Goal: Task Accomplishment & Management: Manage account settings

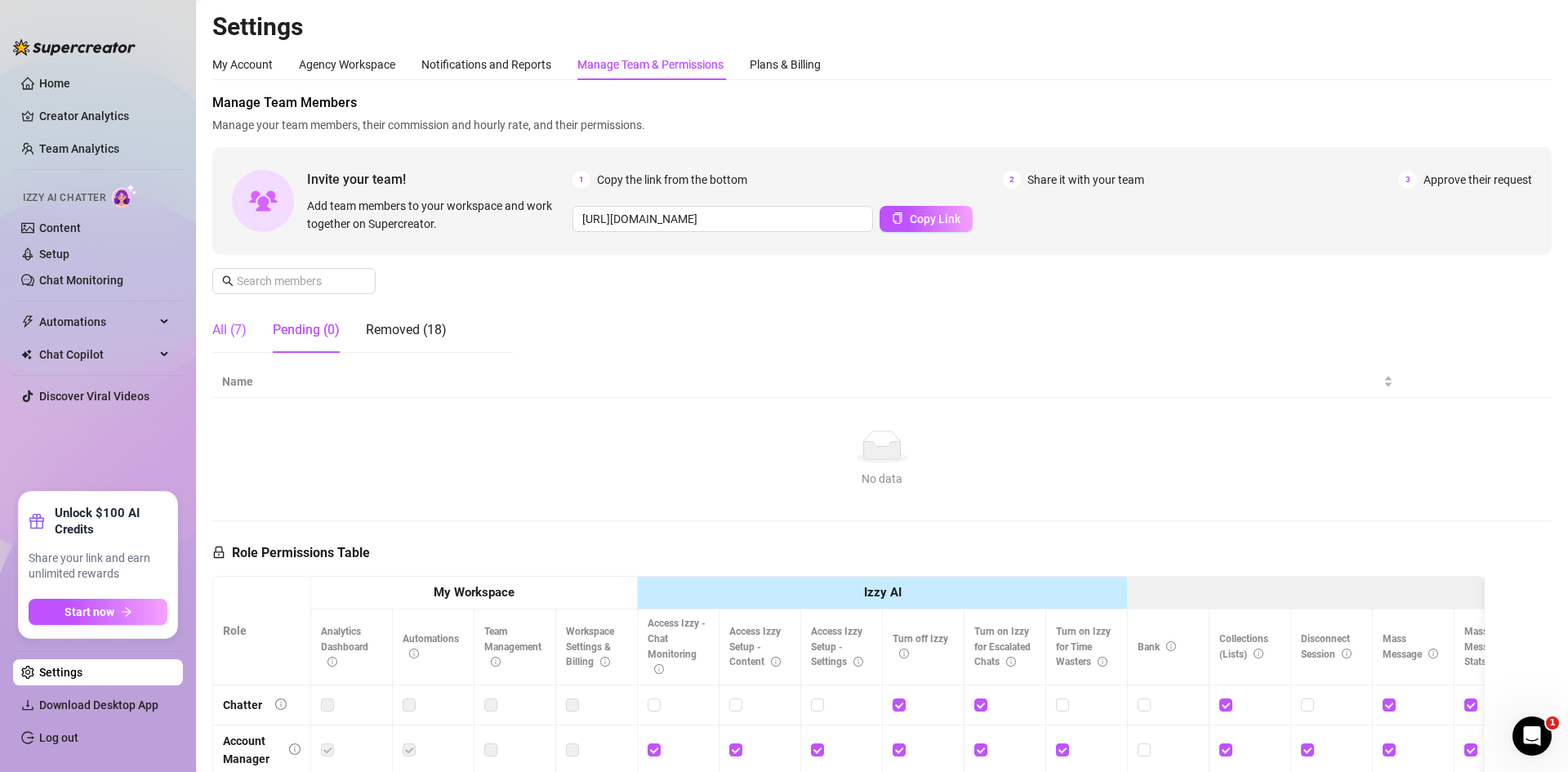
click at [216, 326] on div "All (7)" at bounding box center [229, 330] width 34 height 20
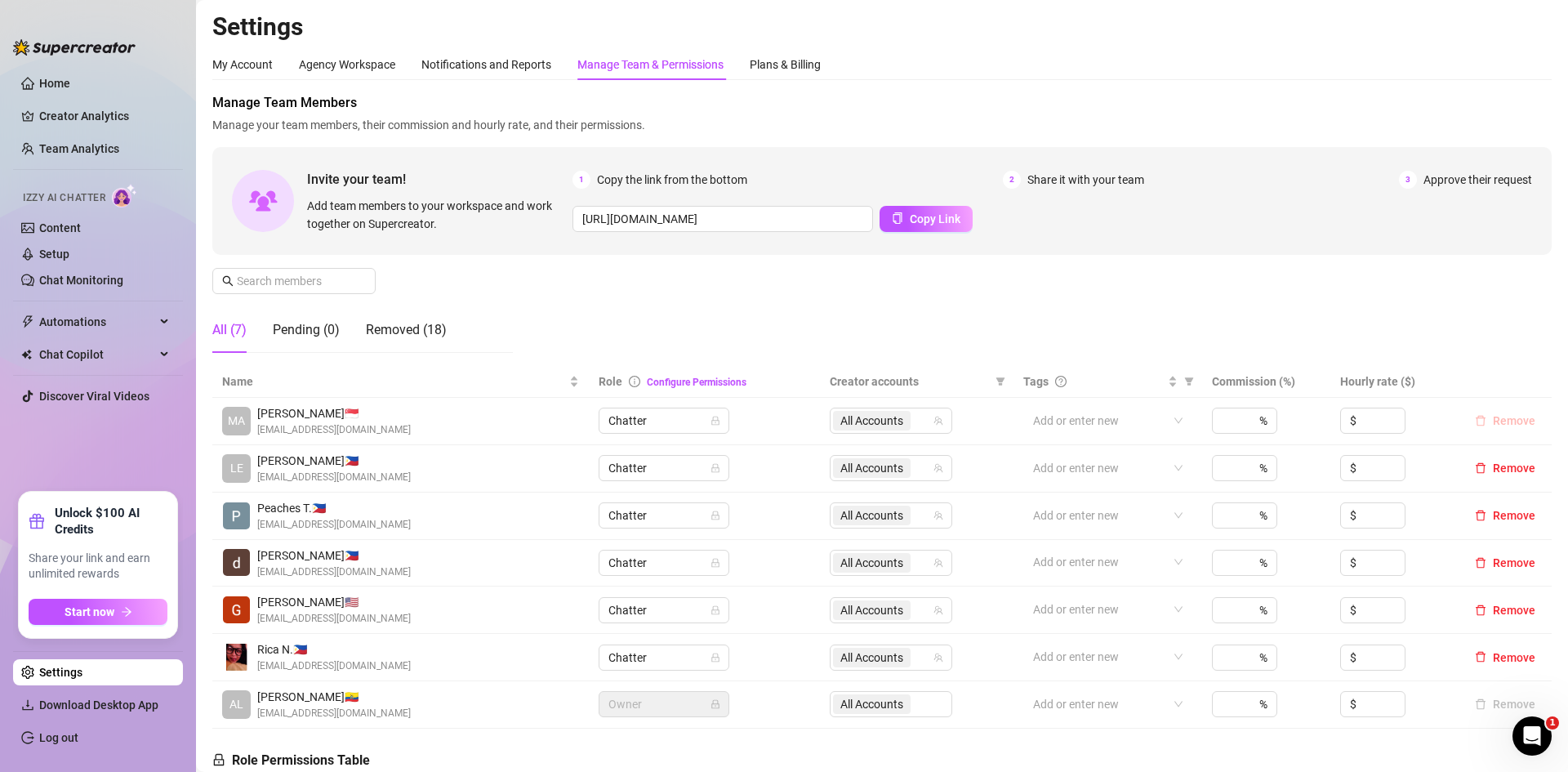
click at [1517, 421] on span "Remove" at bounding box center [1513, 420] width 43 height 13
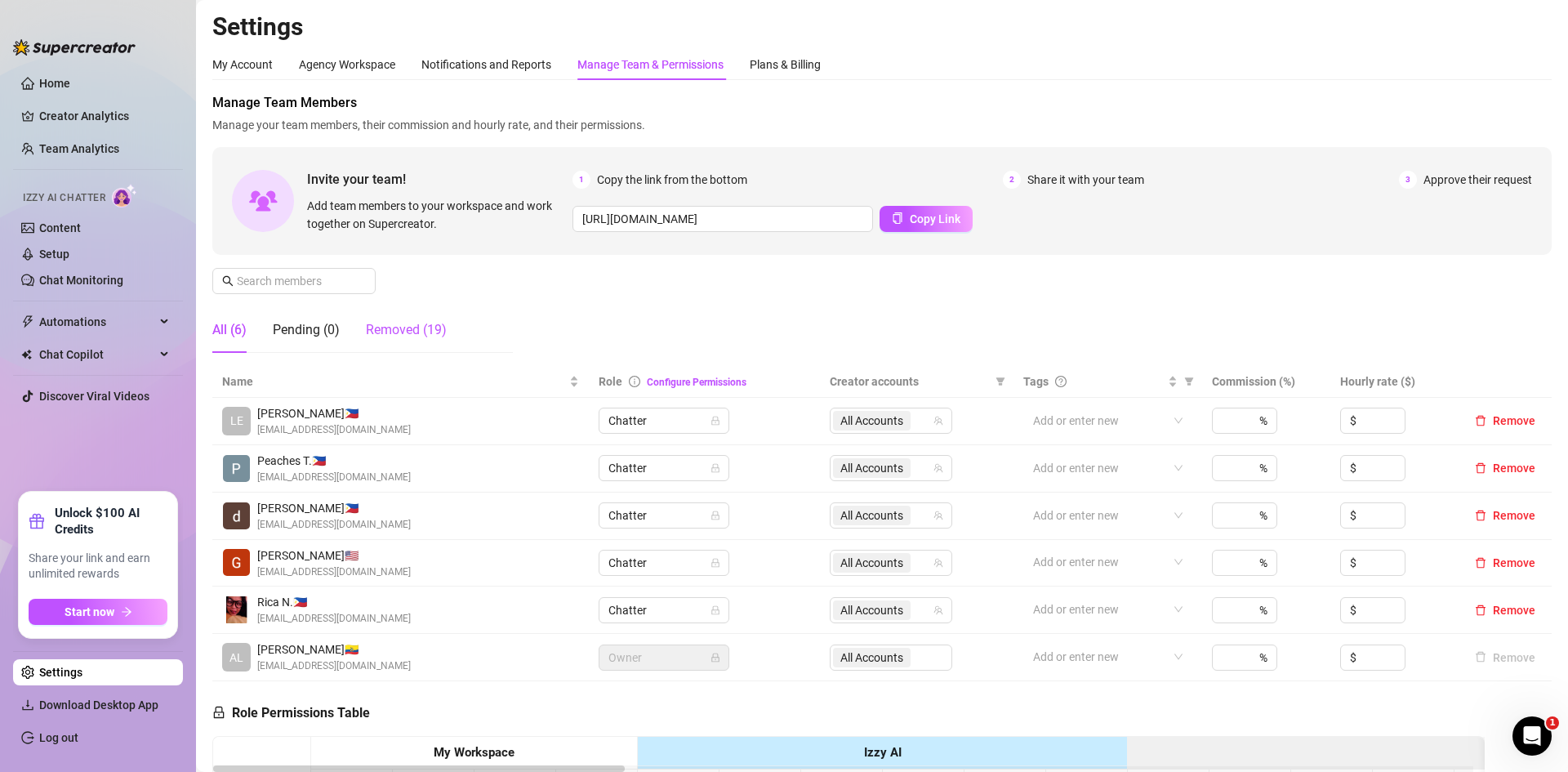
click at [407, 323] on div "Removed (19)" at bounding box center [405, 330] width 81 height 20
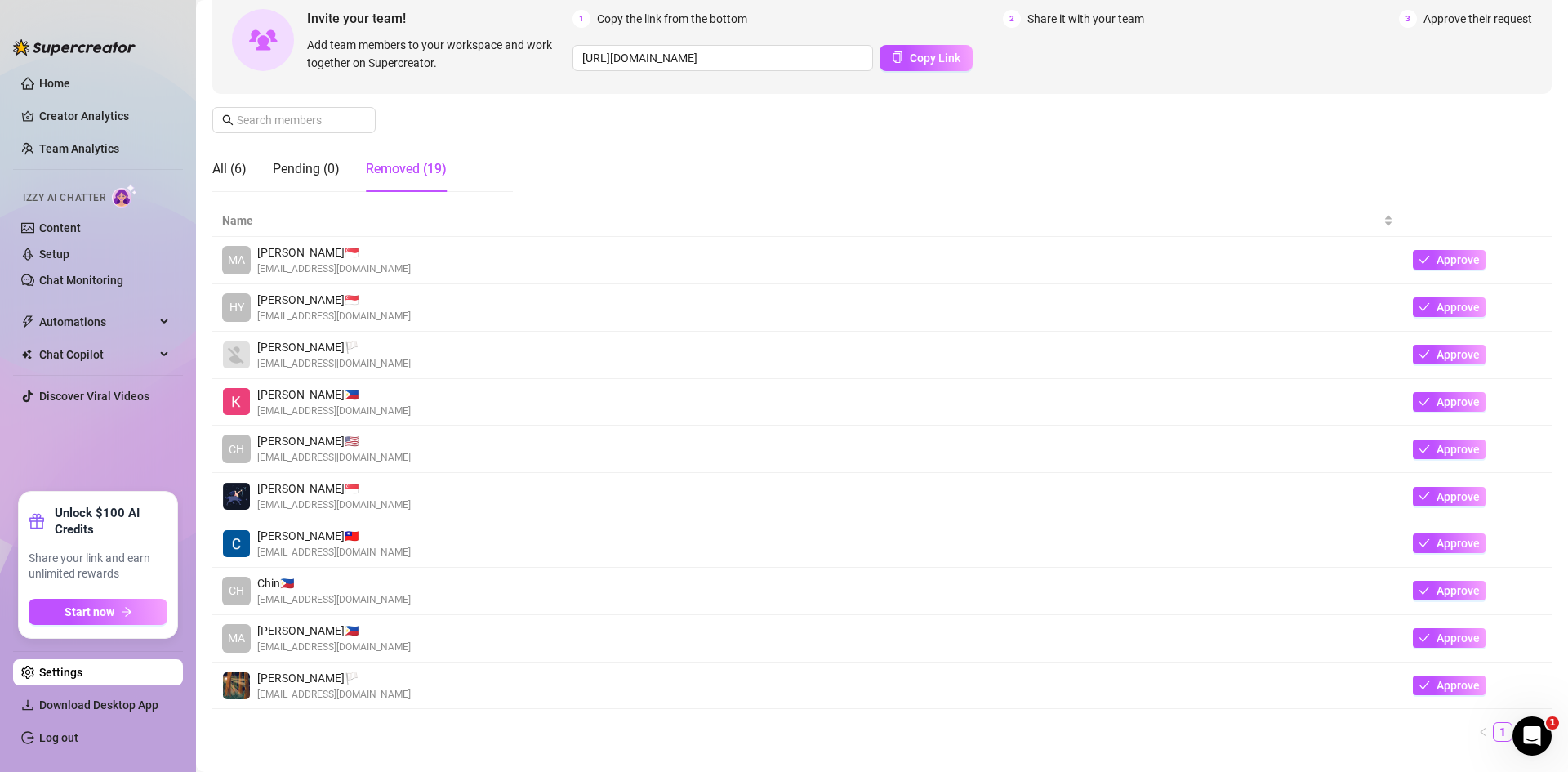
scroll to position [163, 0]
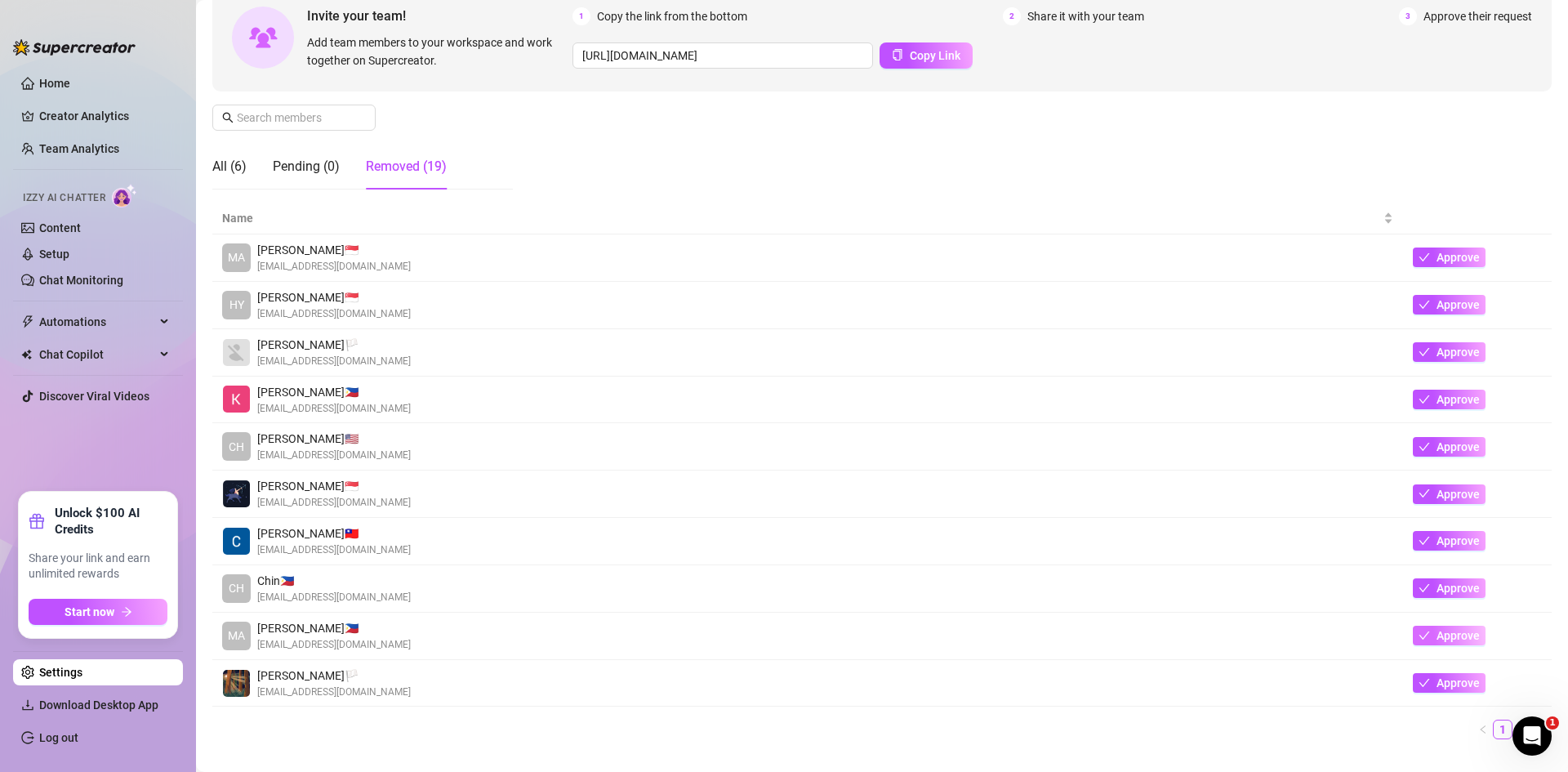
click at [1423, 640] on button "Approve" at bounding box center [1449, 636] width 73 height 20
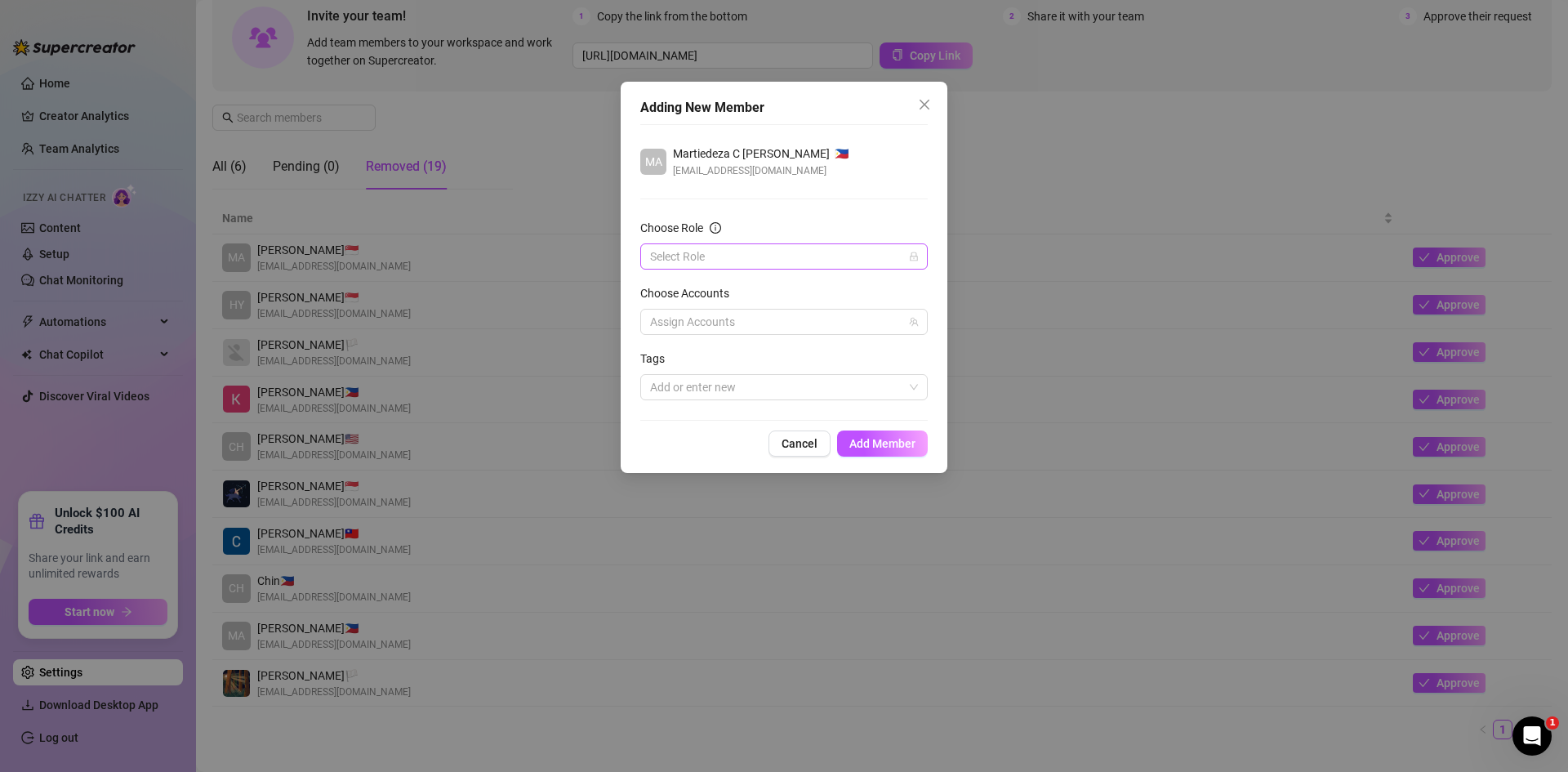
click at [709, 251] on input "Choose Role" at bounding box center [777, 256] width 253 height 25
click at [706, 284] on div "Chatter" at bounding box center [784, 289] width 261 height 18
click at [777, 329] on div at bounding box center [775, 322] width 264 height 23
click at [756, 380] on span "Alyssa" at bounding box center [802, 380] width 240 height 20
checkbox input "true"
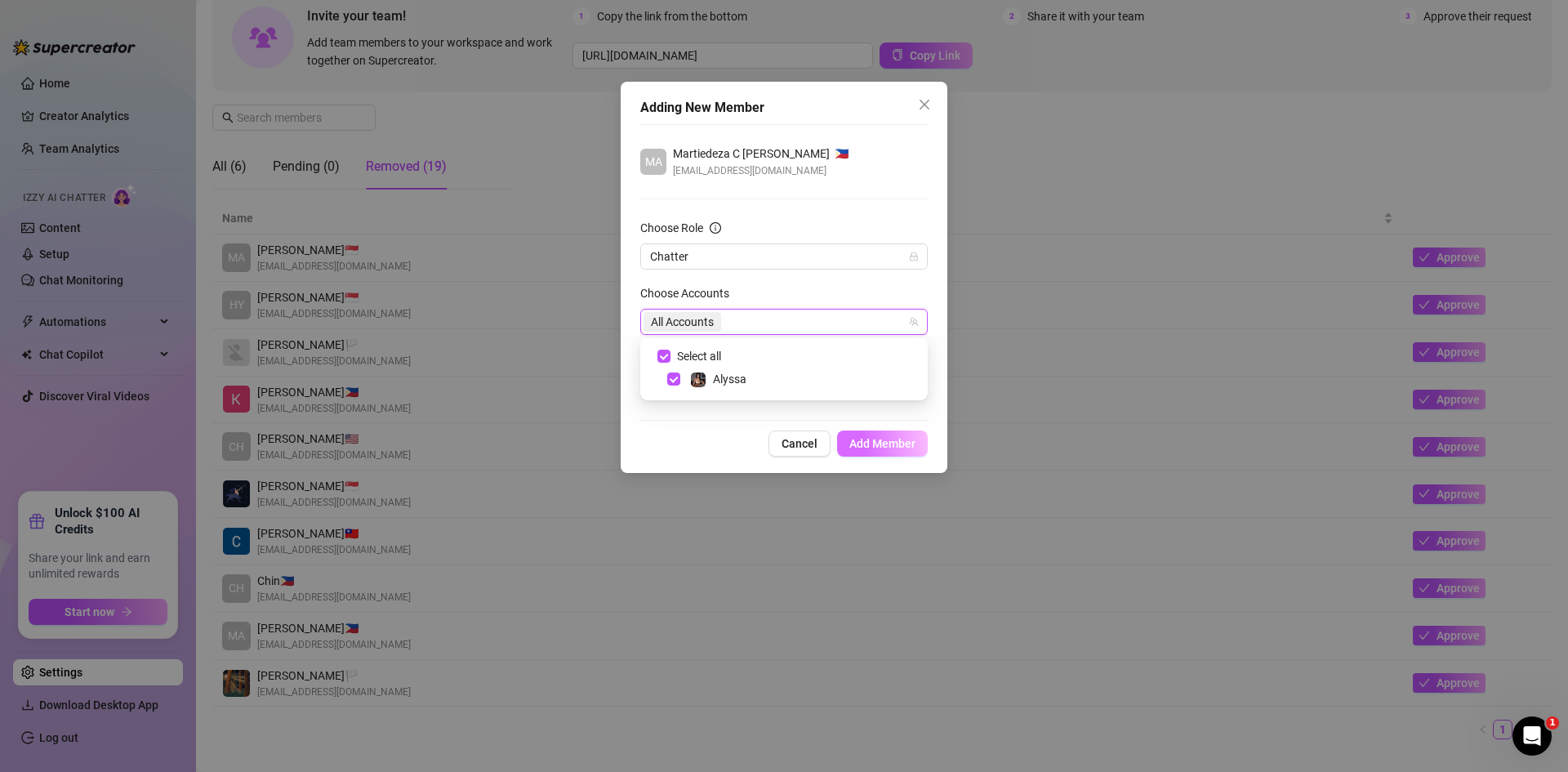
click at [855, 437] on span "Add Member" at bounding box center [882, 443] width 66 height 13
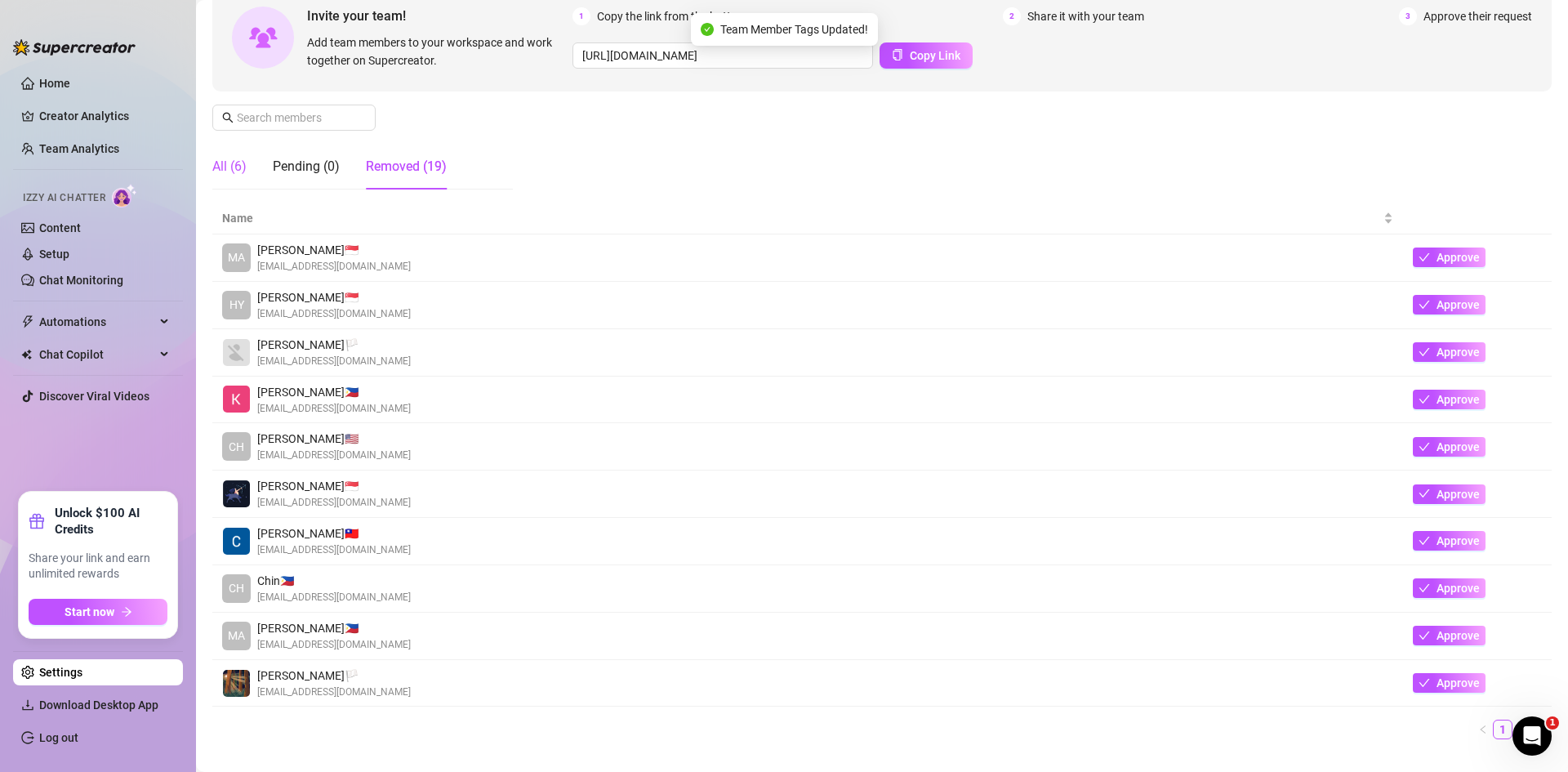
click at [236, 171] on div "All (6)" at bounding box center [229, 166] width 34 height 20
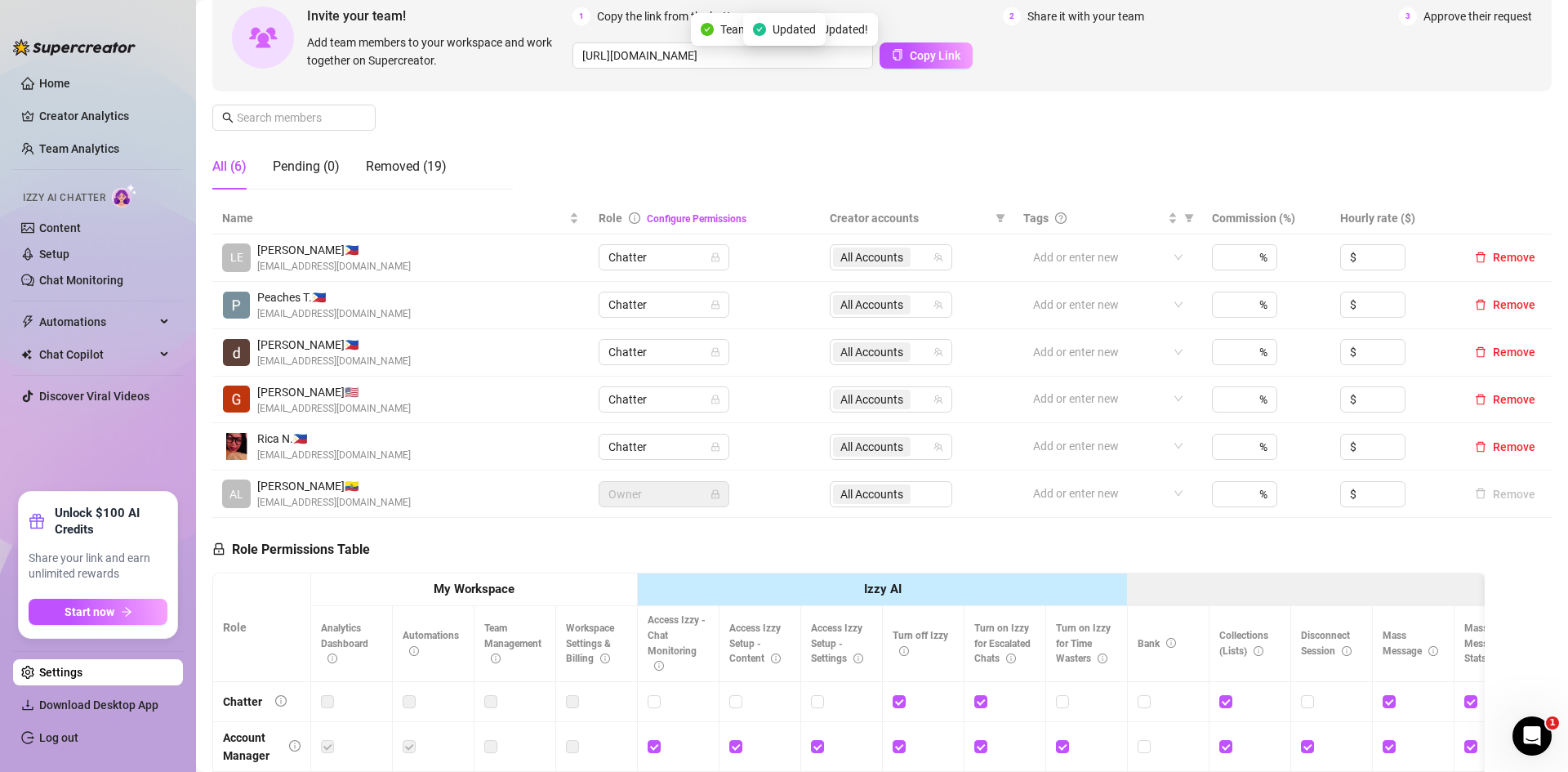
click at [236, 171] on div "All (6)" at bounding box center [229, 166] width 34 height 20
click at [1495, 256] on span "Remove" at bounding box center [1513, 257] width 43 height 13
